Goal: Information Seeking & Learning: Compare options

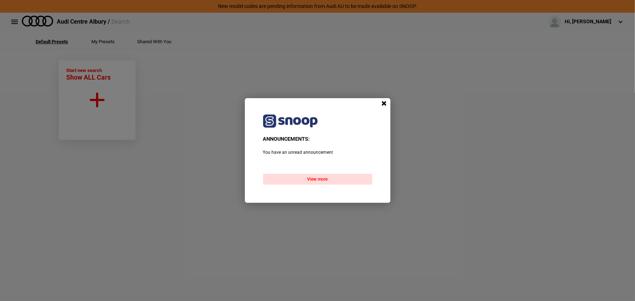
click at [384, 104] on span at bounding box center [384, 103] width 11 height 11
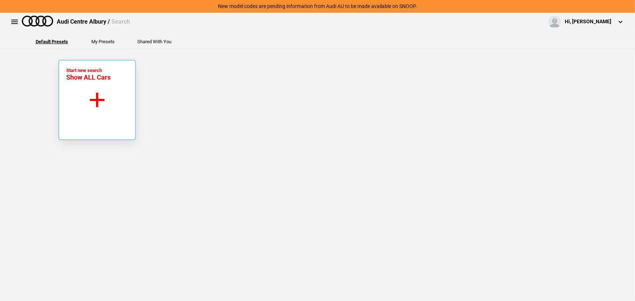
click at [117, 97] on button "Start new search Show ALL Cars" at bounding box center [97, 100] width 77 height 80
click at [18, 19] on button at bounding box center [14, 22] width 15 height 15
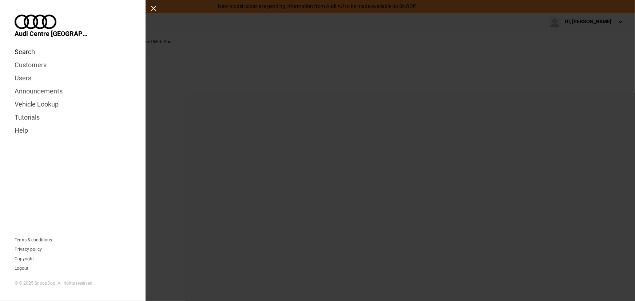
click at [29, 45] on link "Search" at bounding box center [73, 51] width 116 height 13
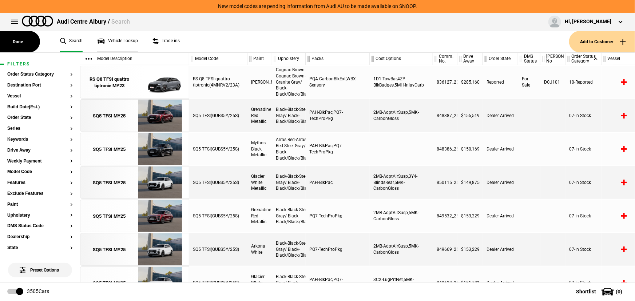
click at [117, 43] on link "Vehicle Lookup" at bounding box center [117, 41] width 41 height 21
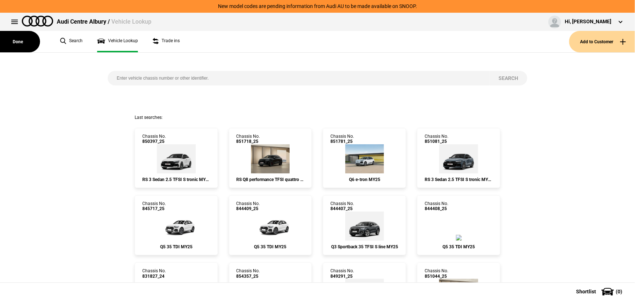
click at [158, 85] on input "search" at bounding box center [298, 78] width 381 height 15
paste input "853477"
type input "853477"
click at [510, 75] on button "Search" at bounding box center [508, 78] width 38 height 15
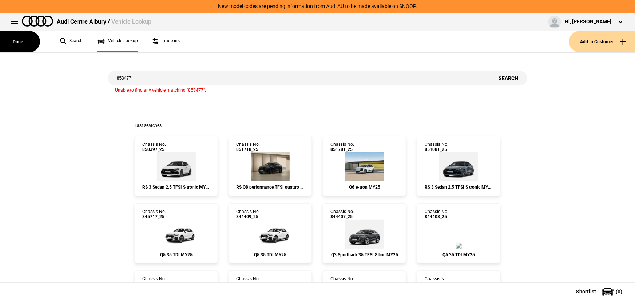
drag, startPoint x: 157, startPoint y: 80, endPoint x: 25, endPoint y: 77, distance: 131.7
click at [25, 78] on div "853477 Search Unable to find any vehicle matching "853477"." at bounding box center [317, 88] width 645 height 70
click at [143, 78] on input "search" at bounding box center [298, 78] width 381 height 15
type input "854436"
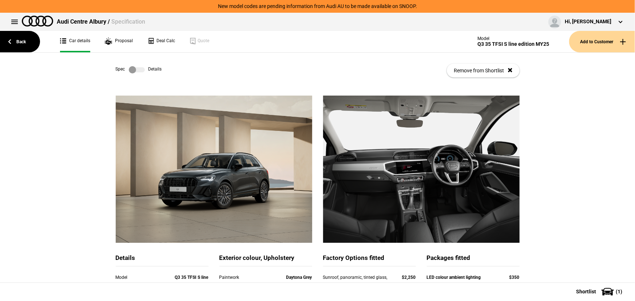
click at [136, 69] on label at bounding box center [137, 69] width 16 height 7
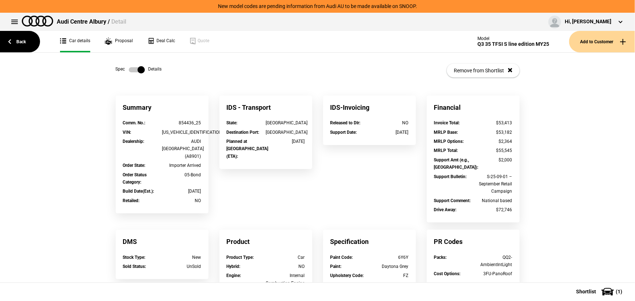
click at [129, 72] on label at bounding box center [137, 69] width 16 height 7
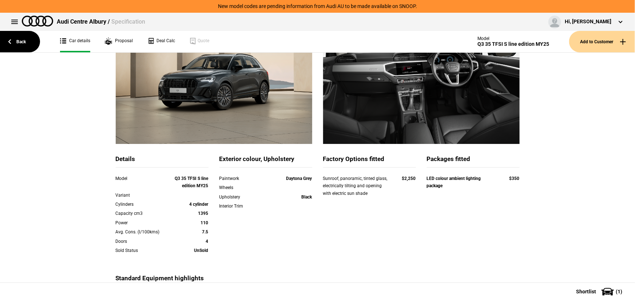
scroll to position [66, 0]
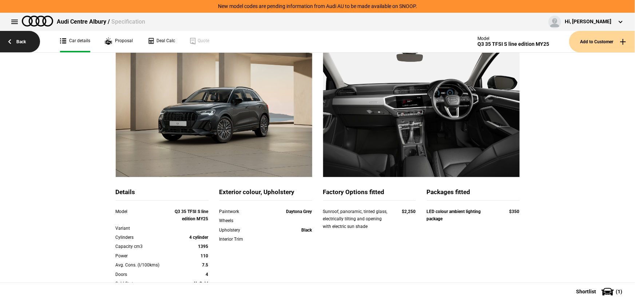
click at [26, 40] on link "Back" at bounding box center [20, 41] width 40 height 21
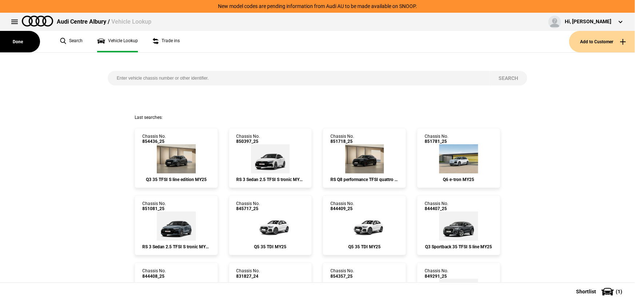
click at [185, 78] on input "search" at bounding box center [298, 78] width 381 height 15
click at [188, 76] on input "search" at bounding box center [298, 78] width 381 height 15
click at [200, 80] on input "search" at bounding box center [298, 78] width 381 height 15
type input "854436"
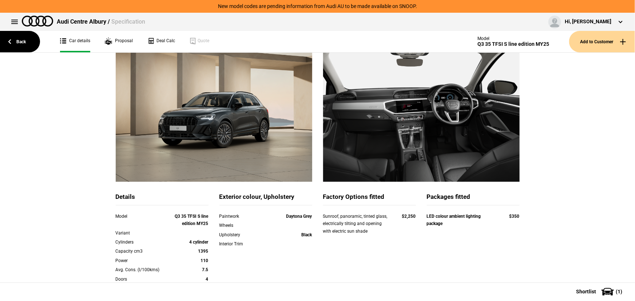
scroll to position [66, 0]
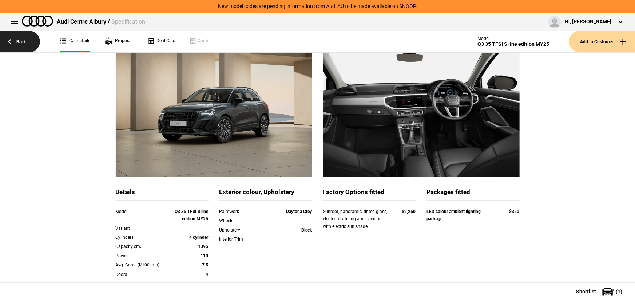
click at [19, 46] on link "Back" at bounding box center [20, 41] width 40 height 21
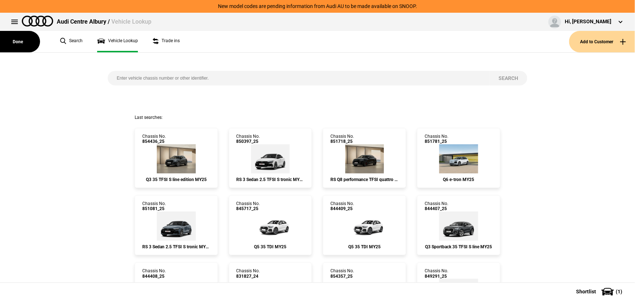
click at [188, 83] on input "search" at bounding box center [298, 78] width 381 height 15
click at [190, 78] on input "search" at bounding box center [298, 78] width 381 height 15
type input "845393"
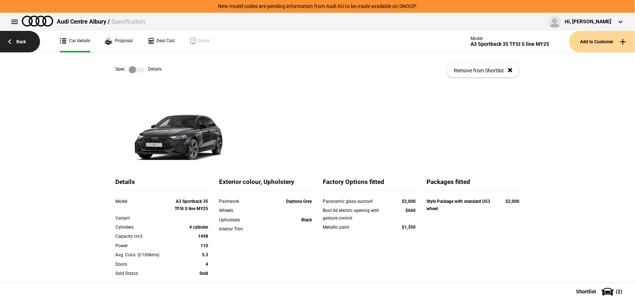
click at [25, 40] on link "Back" at bounding box center [20, 41] width 40 height 21
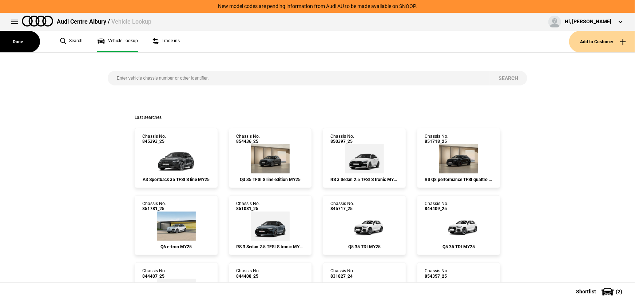
click at [156, 78] on input "search" at bounding box center [298, 78] width 381 height 15
type input "854393"
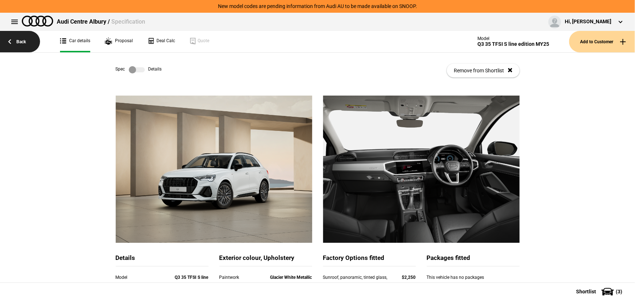
click at [25, 44] on link "Back" at bounding box center [20, 41] width 40 height 21
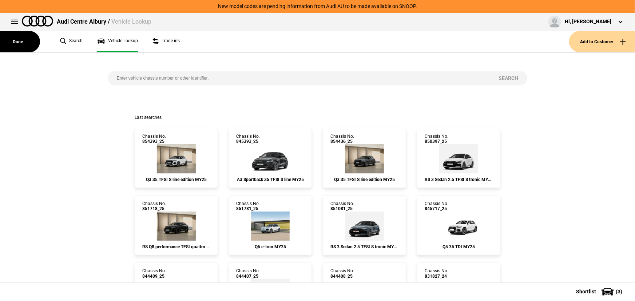
click at [152, 77] on input "search" at bounding box center [298, 78] width 381 height 15
type input "854500"
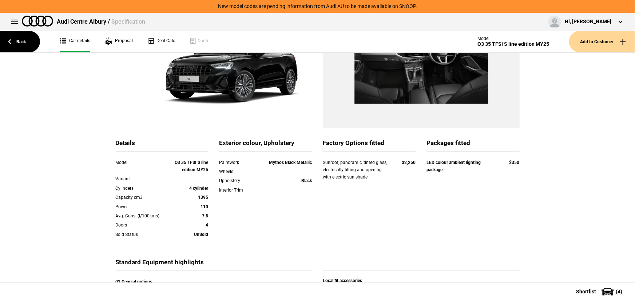
scroll to position [99, 0]
click at [15, 43] on link "Back" at bounding box center [20, 41] width 40 height 21
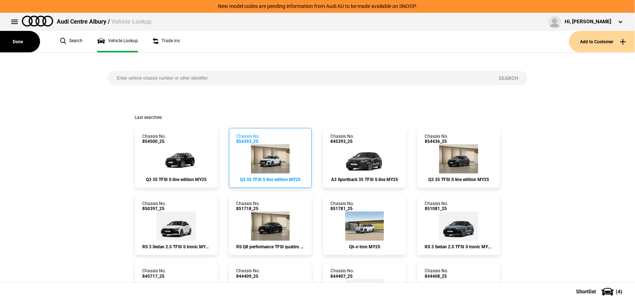
click at [269, 160] on img at bounding box center [270, 158] width 39 height 29
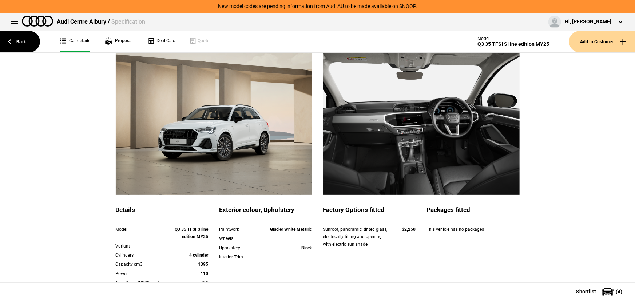
scroll to position [99, 0]
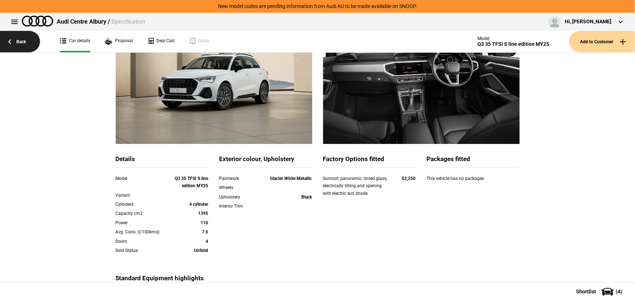
click at [24, 43] on link "Back" at bounding box center [20, 41] width 40 height 21
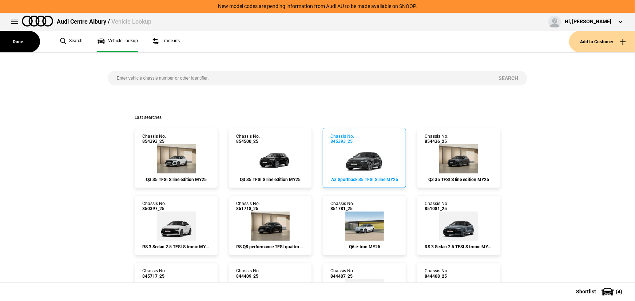
click at [365, 165] on img at bounding box center [364, 158] width 52 height 29
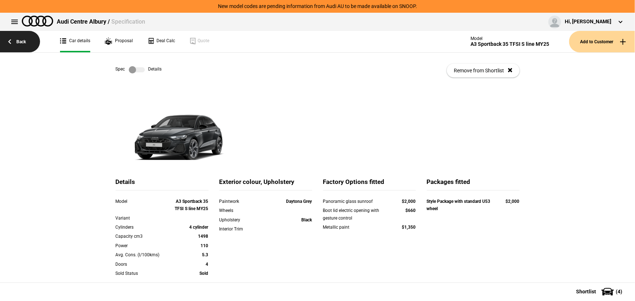
click at [8, 38] on link "Back" at bounding box center [20, 41] width 40 height 21
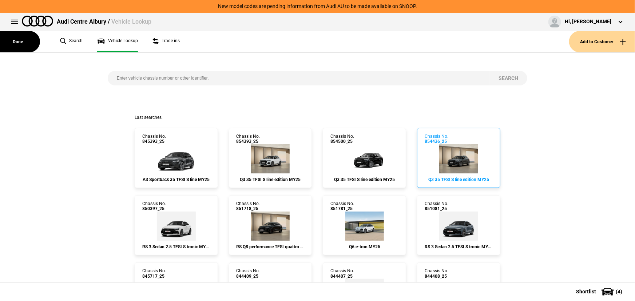
click at [444, 156] on img at bounding box center [458, 158] width 39 height 29
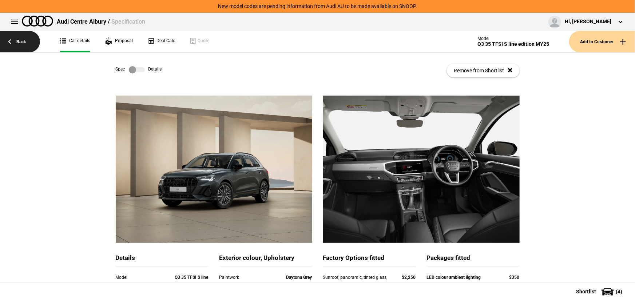
click at [11, 37] on link "Back" at bounding box center [20, 41] width 40 height 21
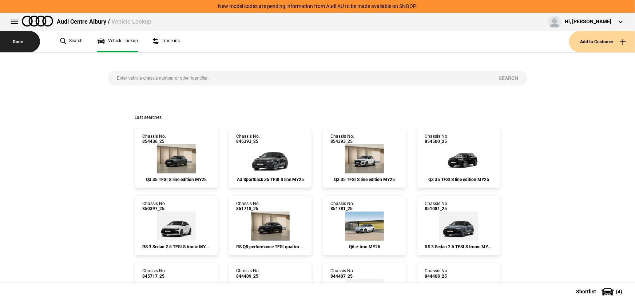
click at [12, 44] on button "Done" at bounding box center [20, 41] width 40 height 21
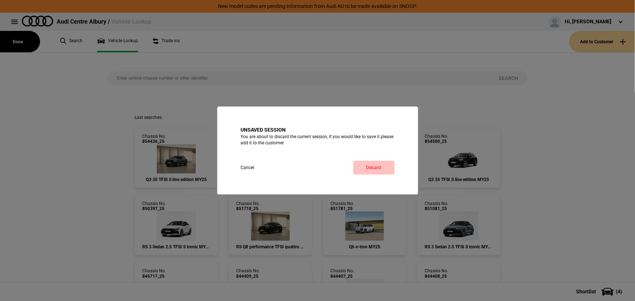
click at [369, 166] on button "Discard" at bounding box center [373, 168] width 41 height 14
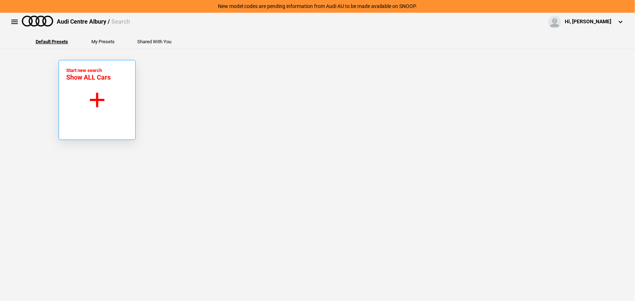
click at [86, 95] on button "Start new search Show ALL Cars" at bounding box center [97, 100] width 77 height 80
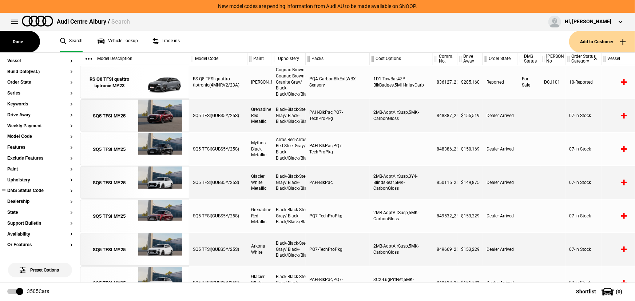
scroll to position [33, 0]
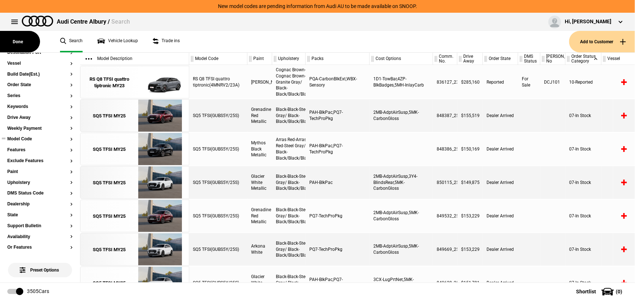
click at [17, 141] on button "Model Code" at bounding box center [39, 139] width 65 height 5
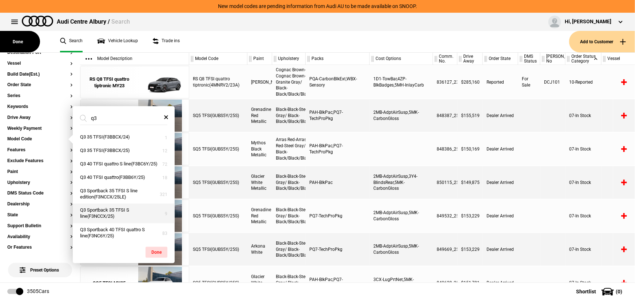
scroll to position [29, 0]
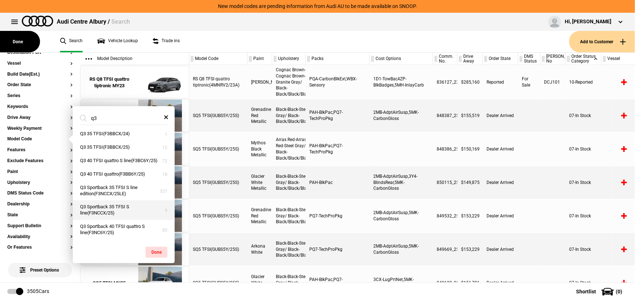
type input "q3"
click at [136, 205] on button "Q3 Sportback 35 TFSI S line(F3NCCX/25)" at bounding box center [124, 210] width 102 height 20
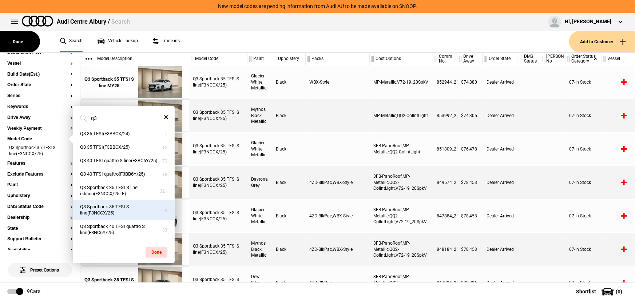
click at [280, 152] on div "Black" at bounding box center [288, 149] width 33 height 33
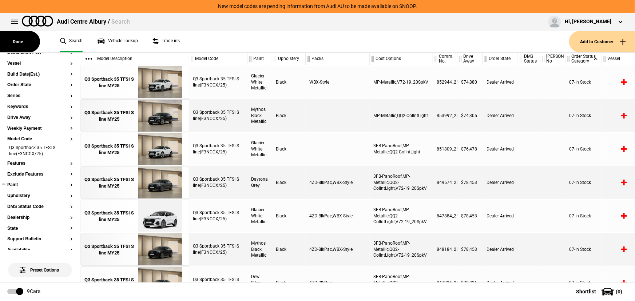
click at [15, 188] on section "Paint" at bounding box center [39, 188] width 65 height 11
click at [15, 184] on button "Paint" at bounding box center [39, 185] width 65 height 5
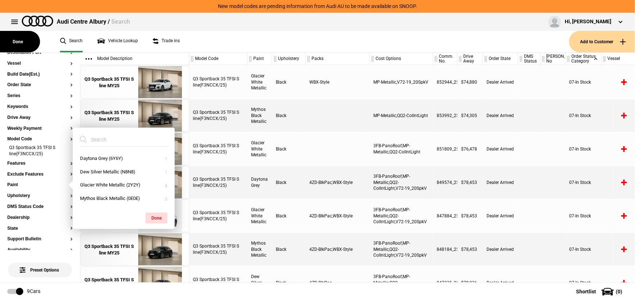
click at [206, 158] on div "Q3 Sportback 35 TFSI S line(F3NCCX/25)" at bounding box center [218, 149] width 58 height 33
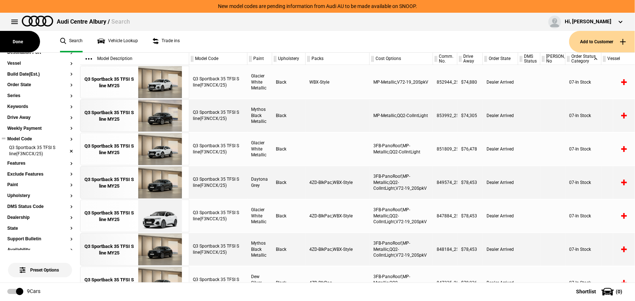
click at [34, 149] on li "Q3 Sportback 35 TFSI S line(F3NCCX/25)" at bounding box center [39, 151] width 65 height 13
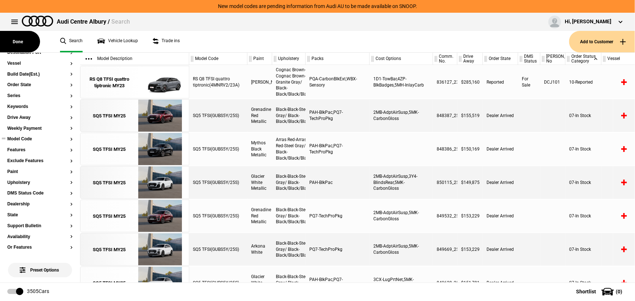
click at [24, 139] on button "Model Code" at bounding box center [39, 139] width 65 height 5
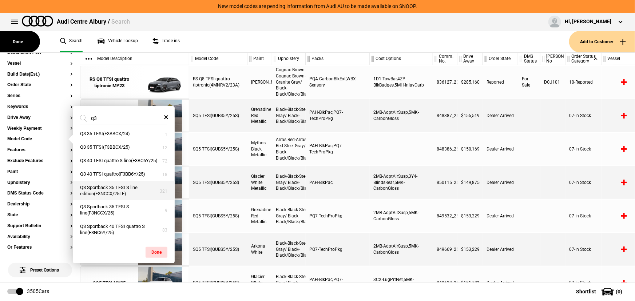
type input "q3"
click at [123, 196] on button "Q3 Sportback 35 TFSI S line edition(F3NCCX/25LE)" at bounding box center [124, 191] width 102 height 20
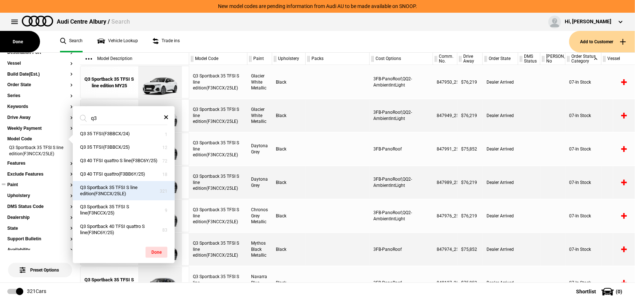
click at [12, 187] on button "Paint" at bounding box center [39, 185] width 65 height 5
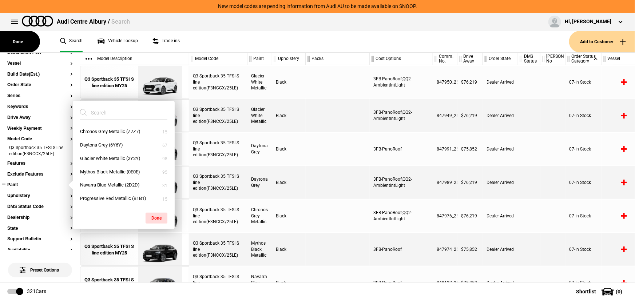
scroll to position [0, 0]
click at [108, 183] on button "Navarra Blue Metallic (2D2D)" at bounding box center [124, 185] width 102 height 13
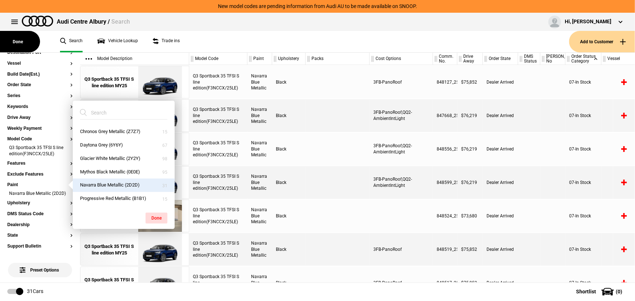
click at [412, 199] on div "Q3 Sportback 35 TFSI S line edition(F3NCCX/25LE) [GEOGRAPHIC_DATA] Blue Metalli…" at bounding box center [411, 173] width 445 height 217
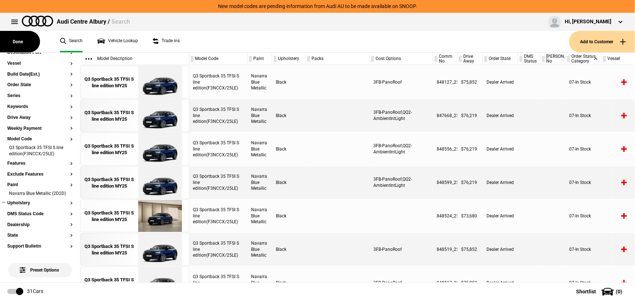
click at [67, 197] on li "Navarra Blue Metallic (2D2D)" at bounding box center [39, 194] width 65 height 7
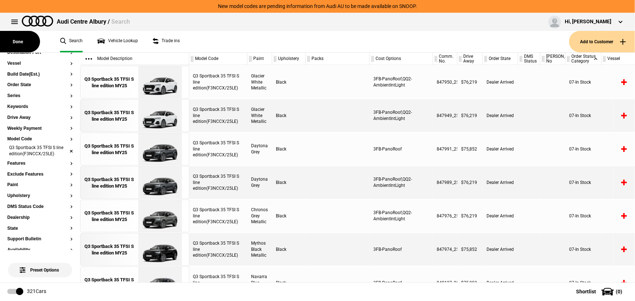
click at [65, 151] on li "Q3 Sportback 35 TFSI S line edition(F3NCCX/25LE)" at bounding box center [39, 151] width 65 height 13
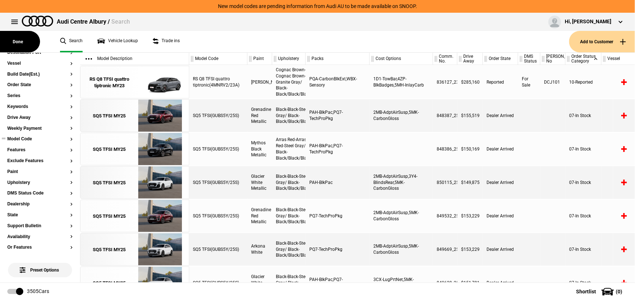
click at [17, 140] on button "Model Code" at bounding box center [39, 139] width 65 height 5
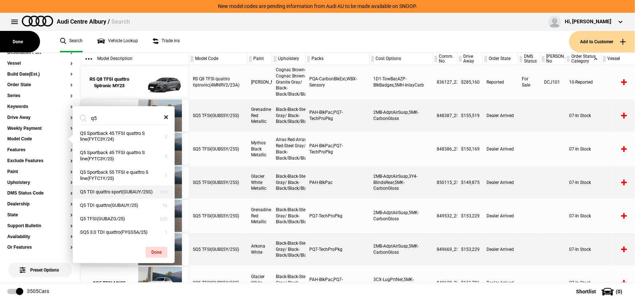
scroll to position [87, 0]
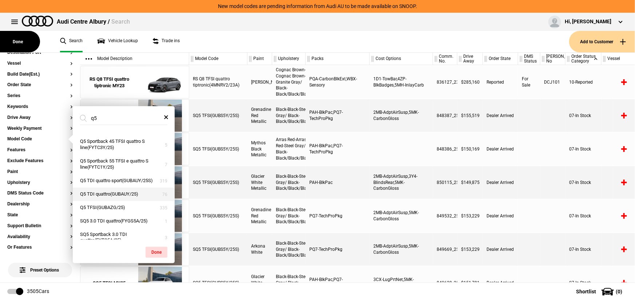
type input "q5"
click at [120, 199] on button "Q5 TDI quattro(GUBAUY/25)" at bounding box center [124, 194] width 102 height 13
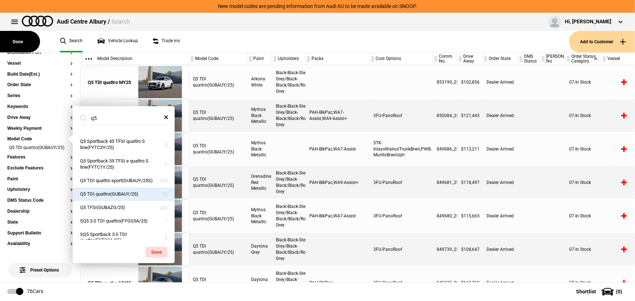
click at [217, 196] on div "Q5 TDI quattro(GUBAUY/25)" at bounding box center [218, 182] width 58 height 33
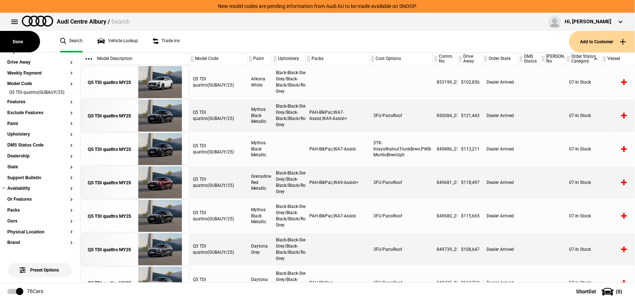
scroll to position [99, 0]
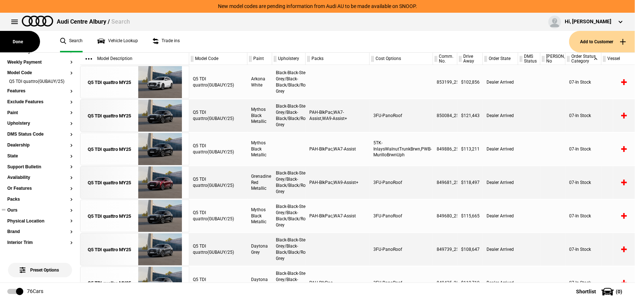
click at [15, 213] on button "Ours" at bounding box center [39, 210] width 65 height 5
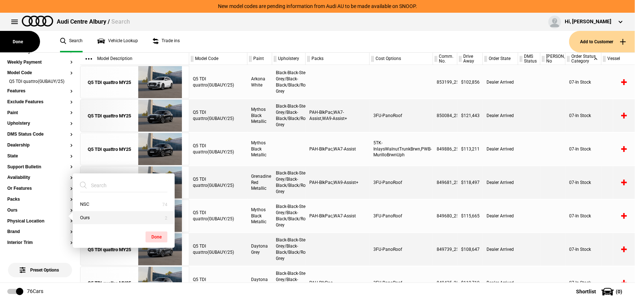
click at [87, 217] on button "Ours" at bounding box center [124, 217] width 102 height 13
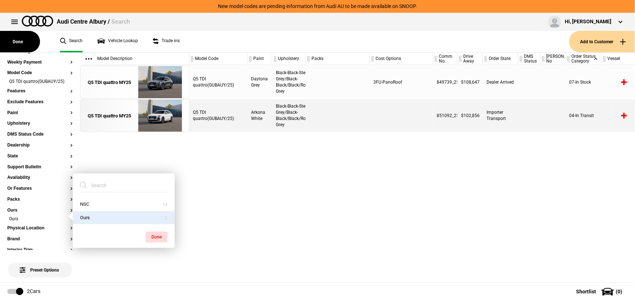
click at [400, 227] on div "Q5 TDI quattro(GUBAUY/25) Daytona Grey Black-Black-Steel Grey/Black-Black/Black…" at bounding box center [411, 173] width 445 height 217
